Goal: Task Accomplishment & Management: Use online tool/utility

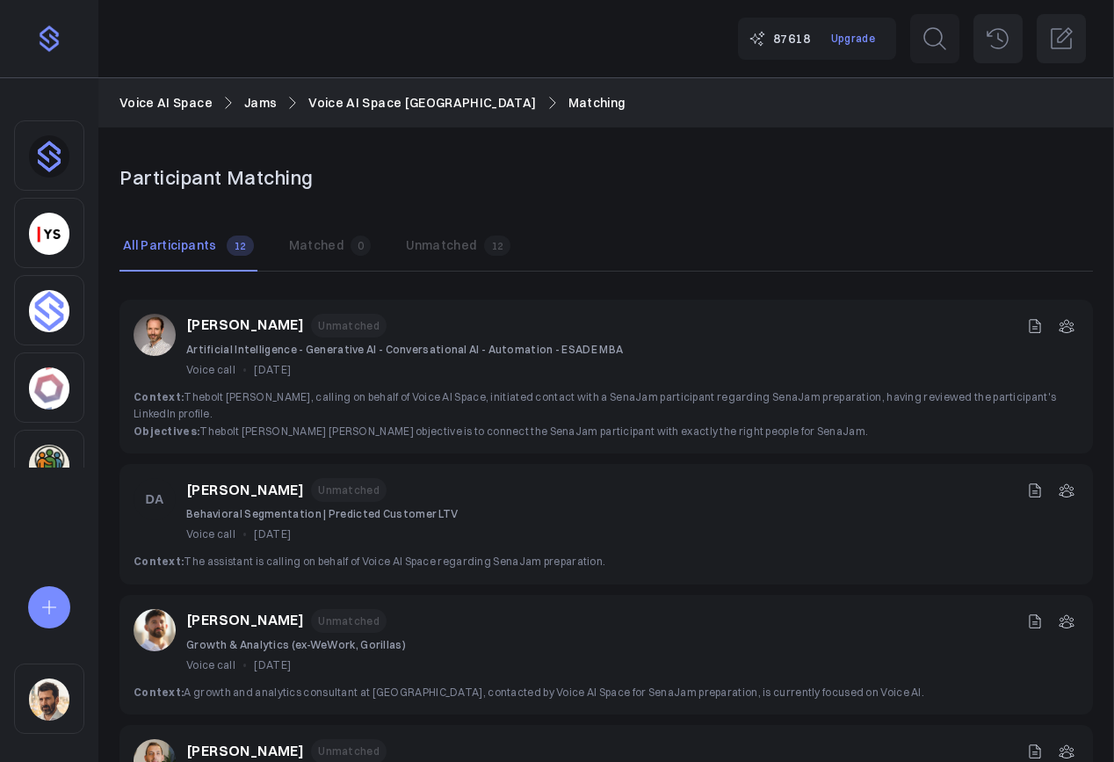
click at [302, 250] on button "Matched 0" at bounding box center [331, 245] width 90 height 49
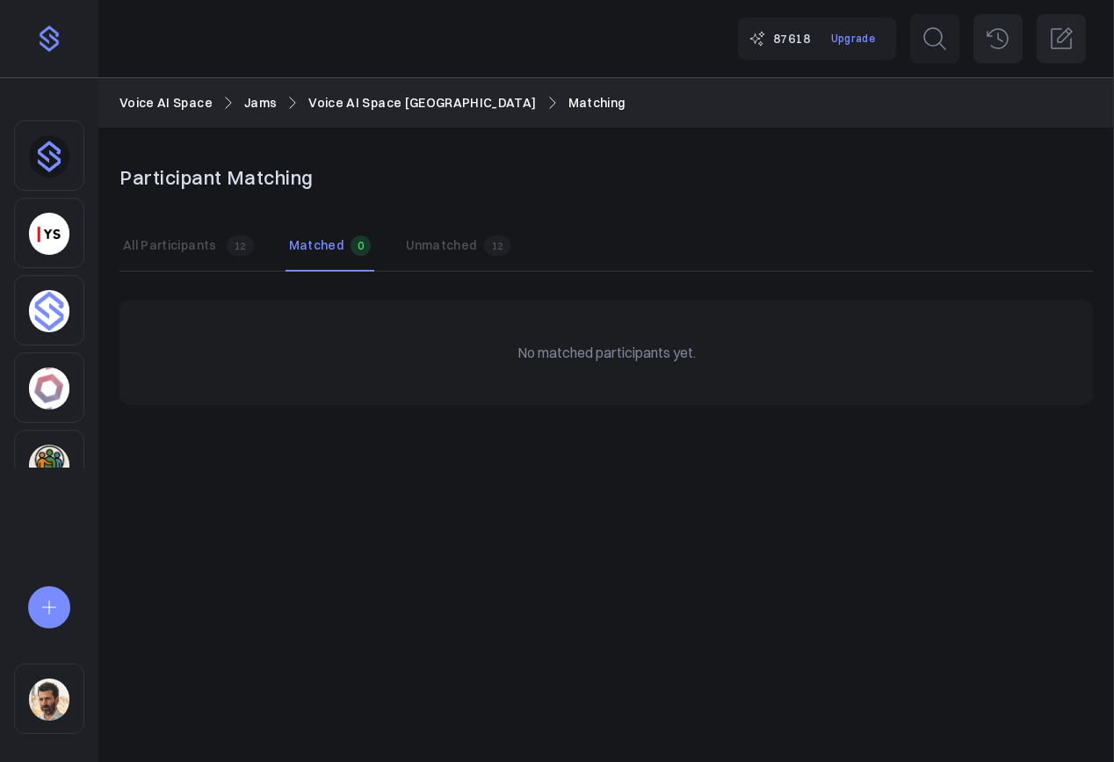
click at [211, 257] on button "All Participants All 12" at bounding box center [188, 245] width 138 height 49
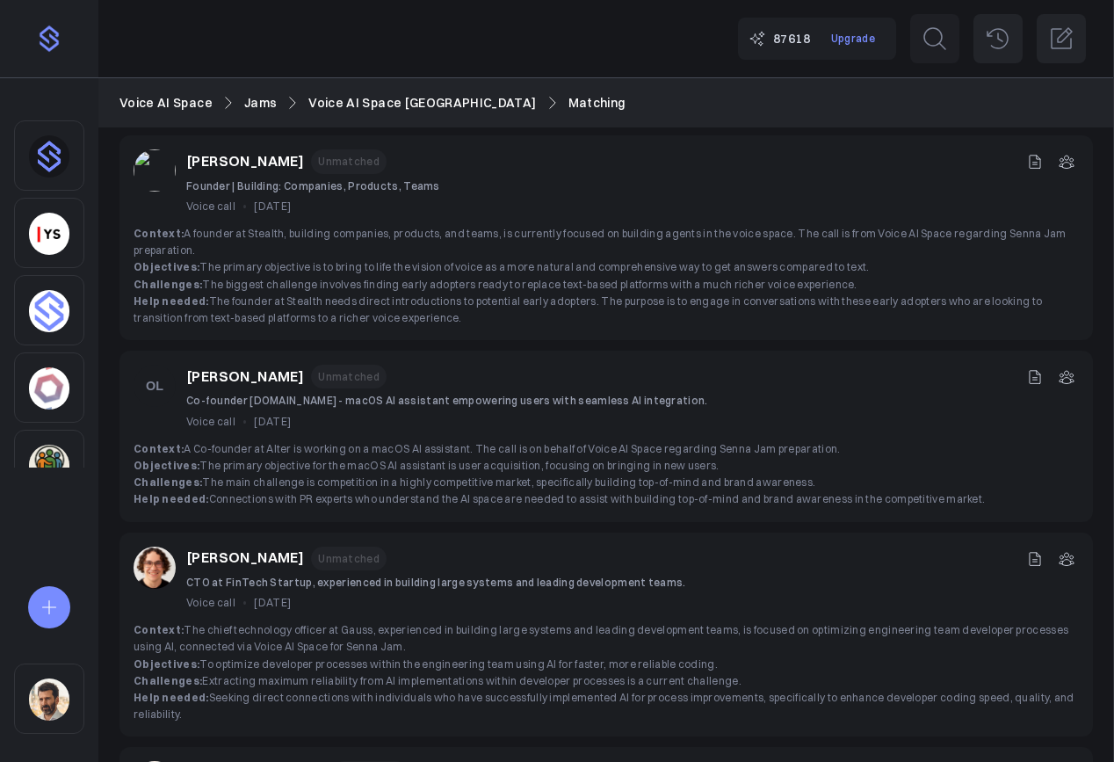
scroll to position [1417, 0]
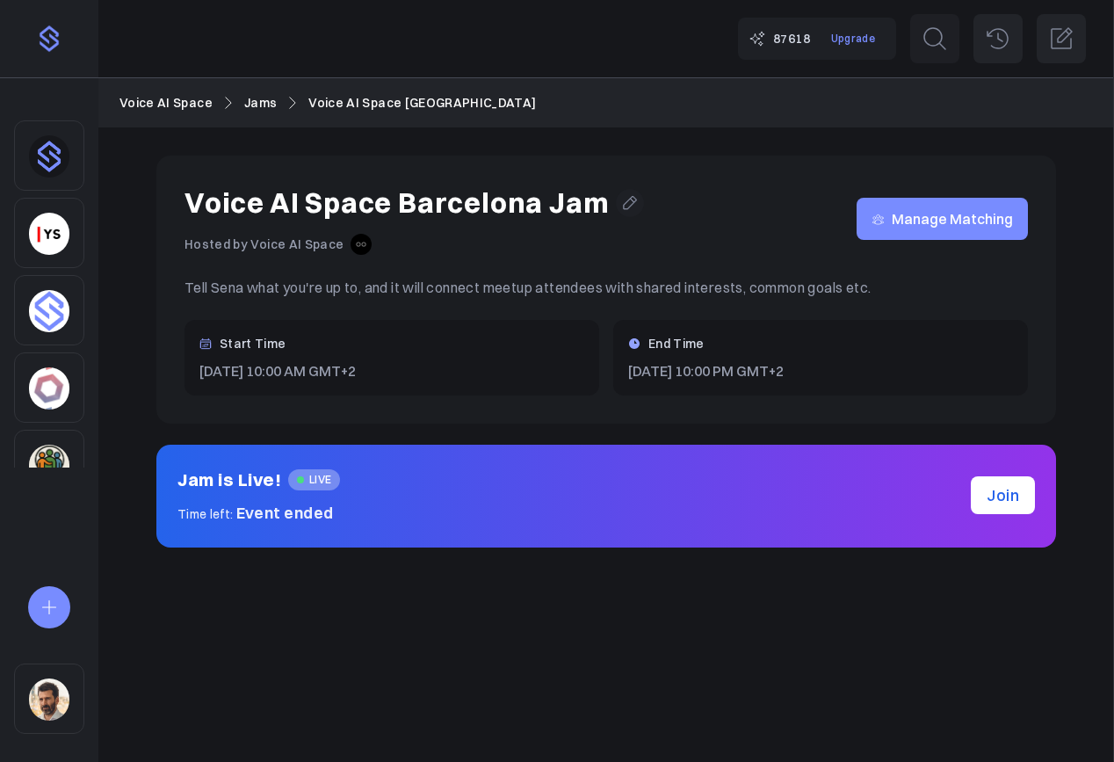
click at [246, 101] on link "Jams" at bounding box center [260, 102] width 33 height 19
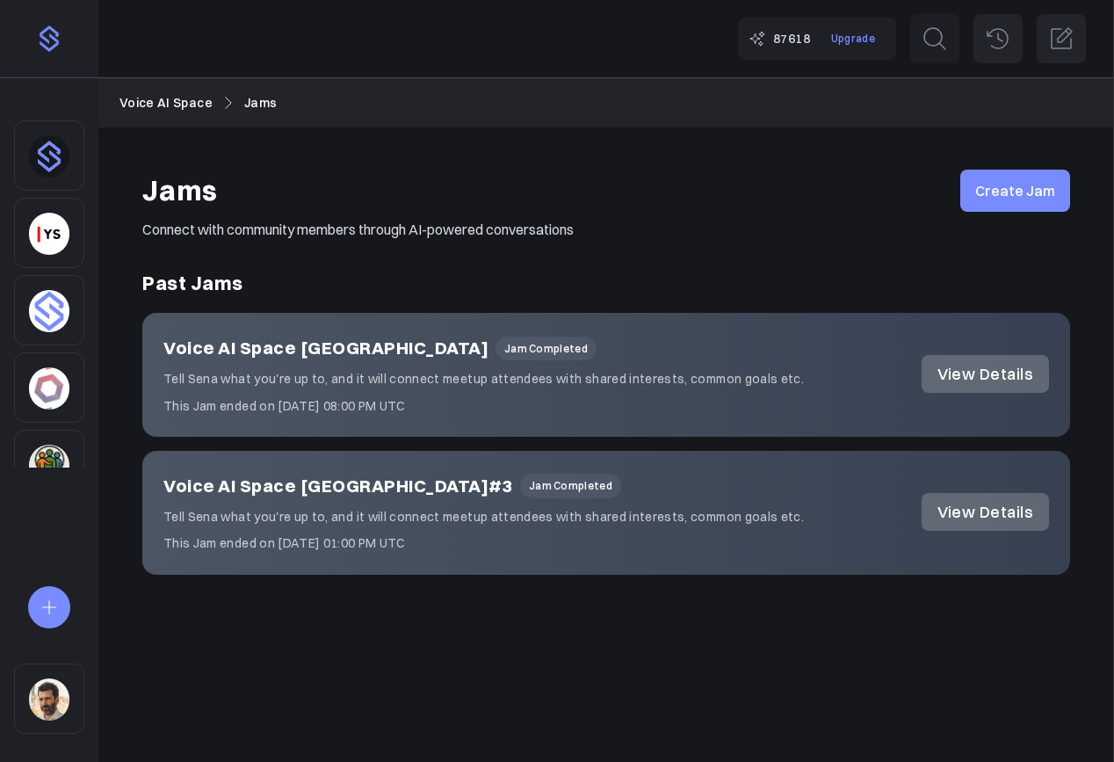
click at [1006, 380] on link "View Details" at bounding box center [985, 374] width 127 height 38
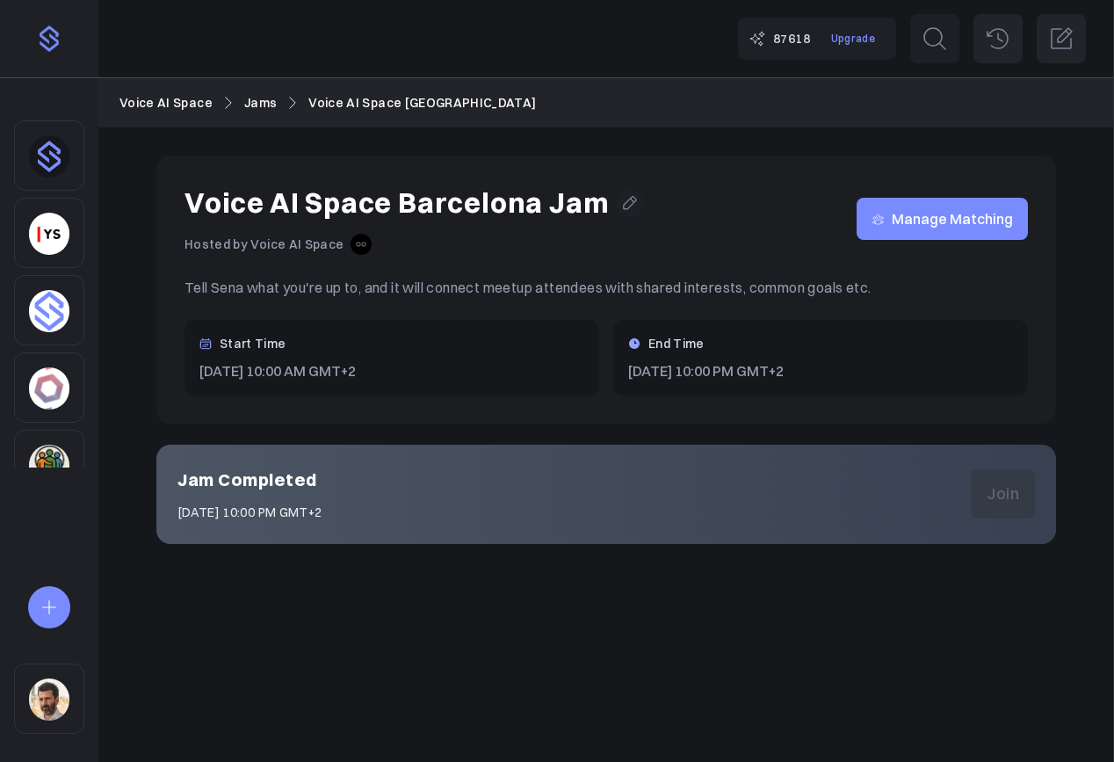
click at [925, 219] on span "Manage Matching" at bounding box center [952, 219] width 121 height 0
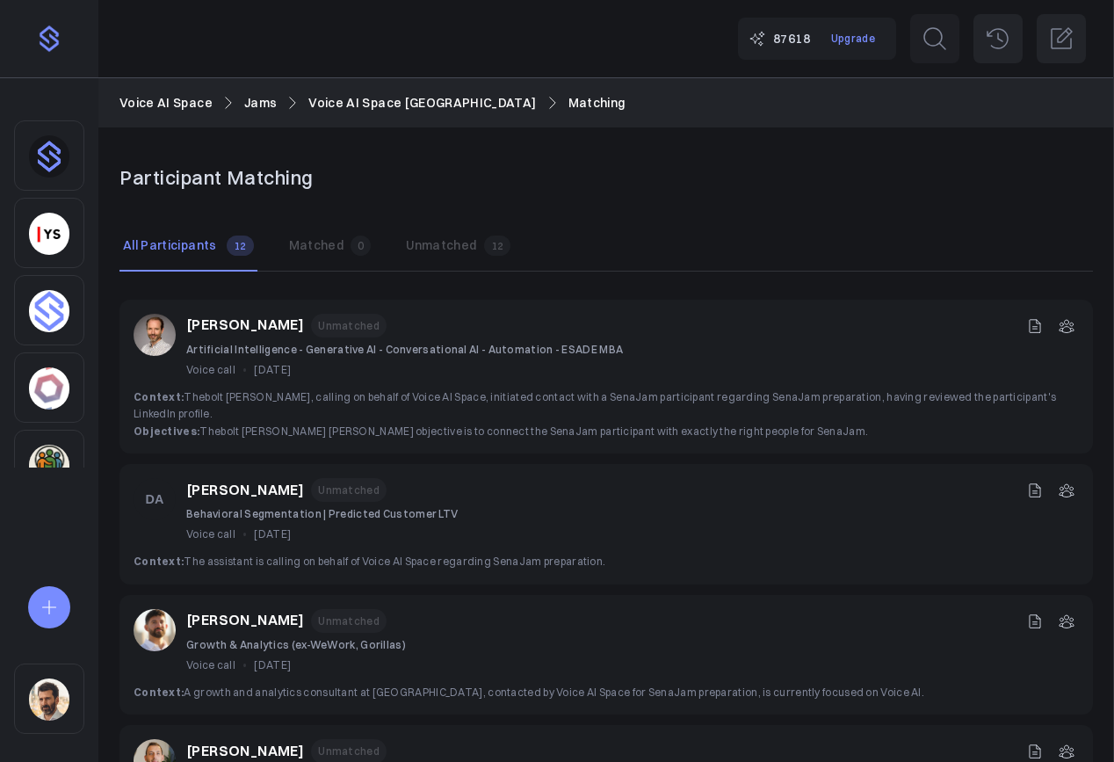
click at [307, 257] on button "Matched 0" at bounding box center [331, 245] width 90 height 49
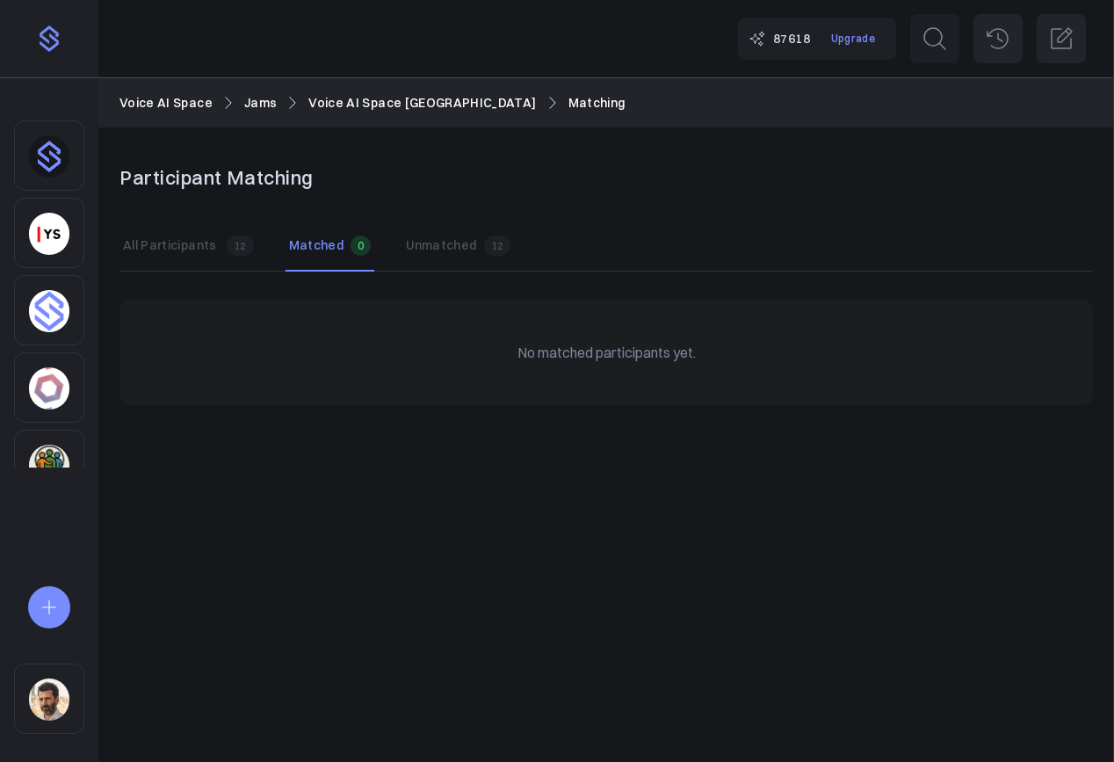
click at [193, 247] on p "All Participants" at bounding box center [170, 245] width 94 height 16
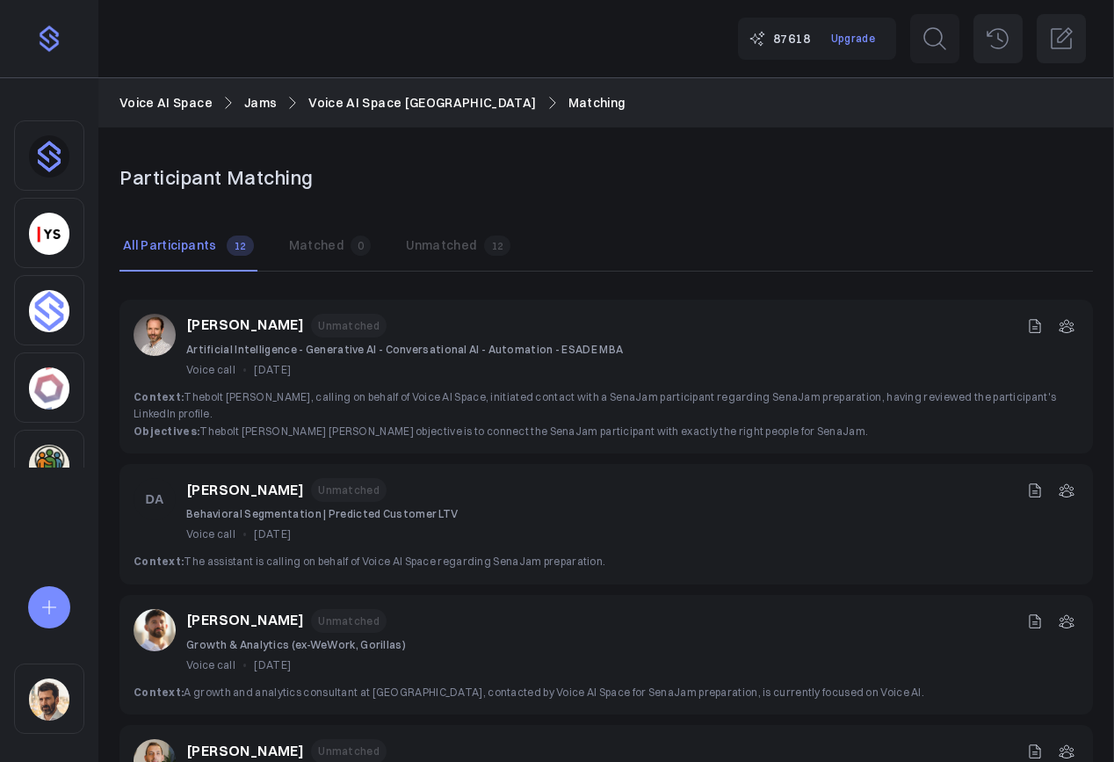
click at [310, 249] on button "Matched 0" at bounding box center [331, 245] width 90 height 49
